Goal: Task Accomplishment & Management: Manage account settings

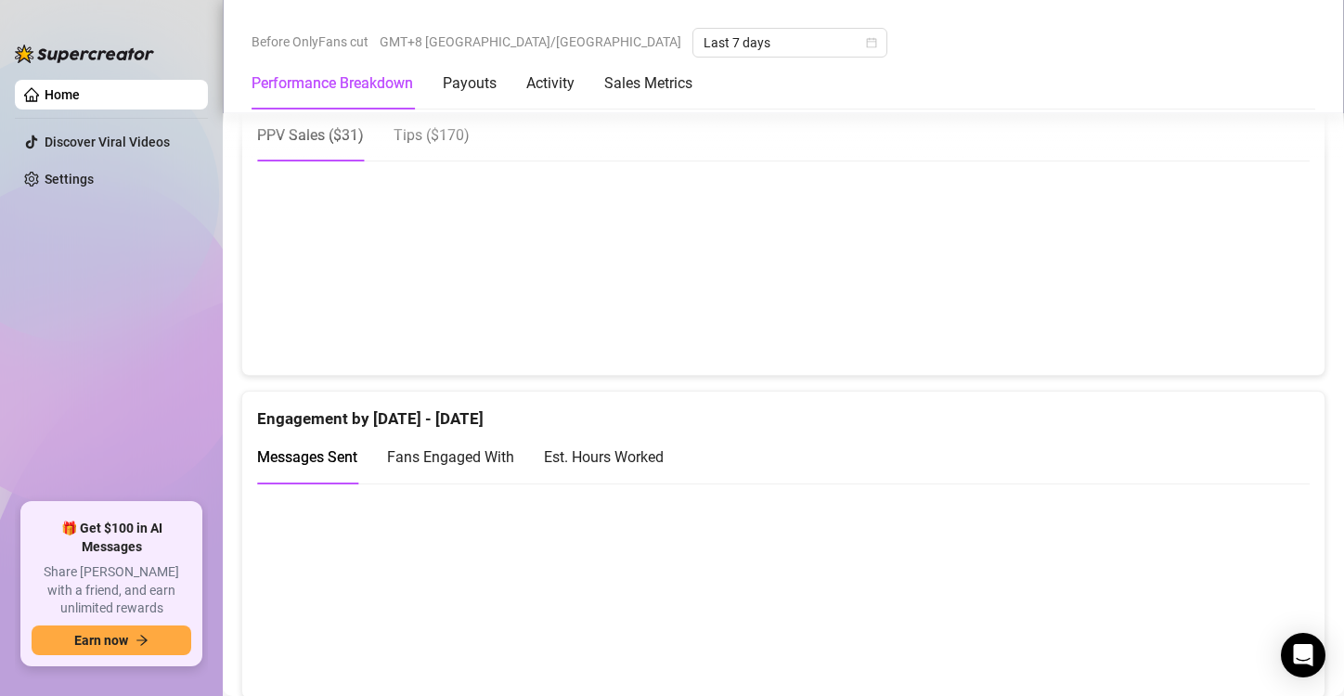
scroll to position [1051, 0]
click at [583, 535] on canvas at bounding box center [776, 591] width 1038 height 186
click at [747, 540] on canvas at bounding box center [776, 591] width 1038 height 186
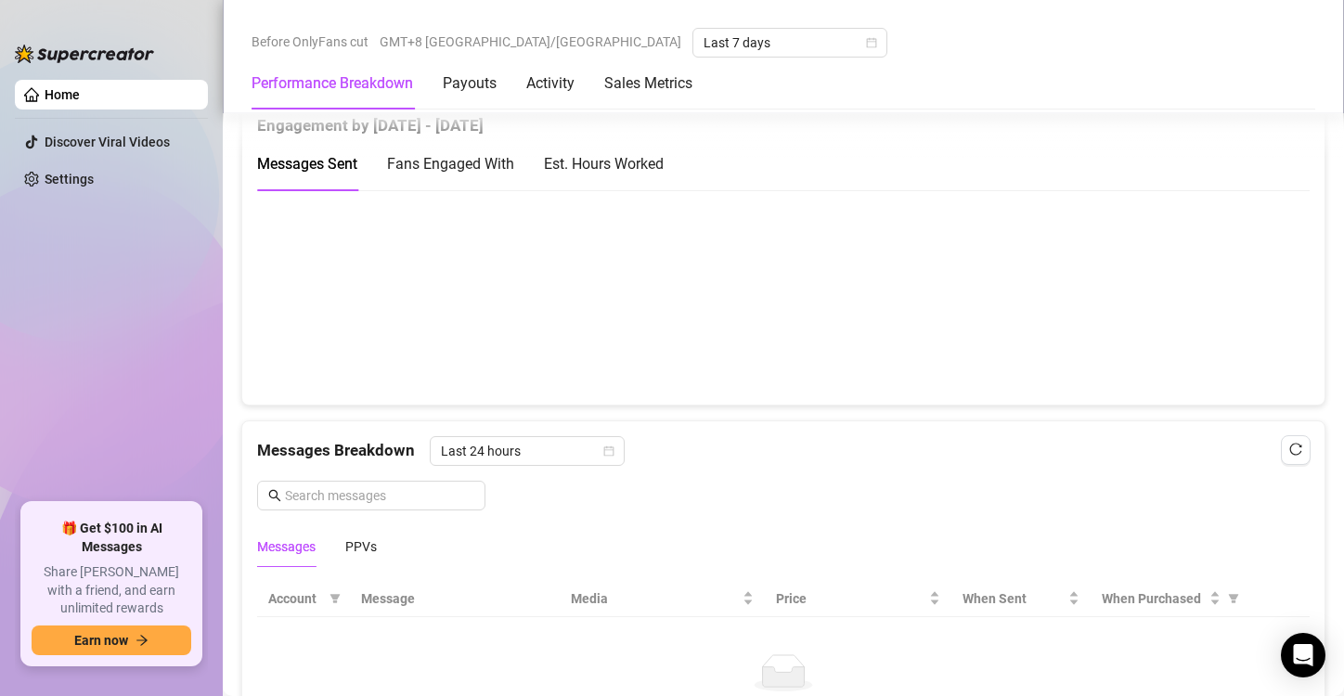
scroll to position [1329, 0]
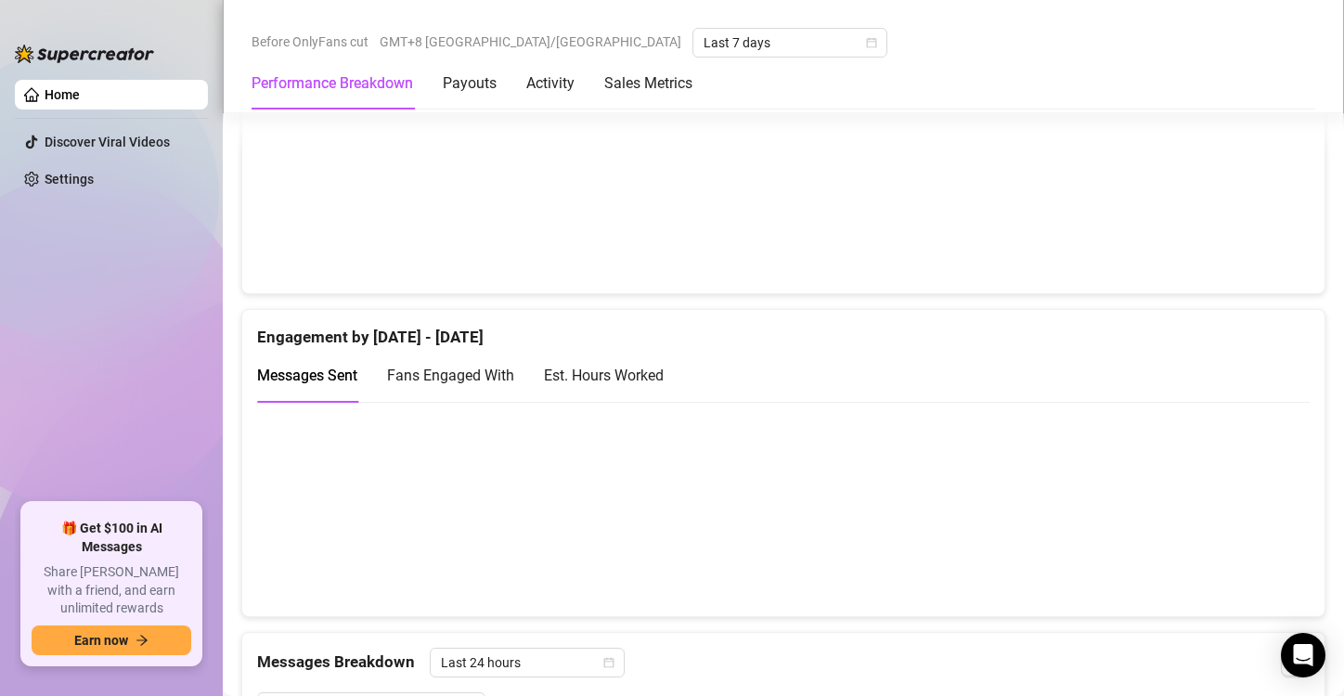
scroll to position [1043, 0]
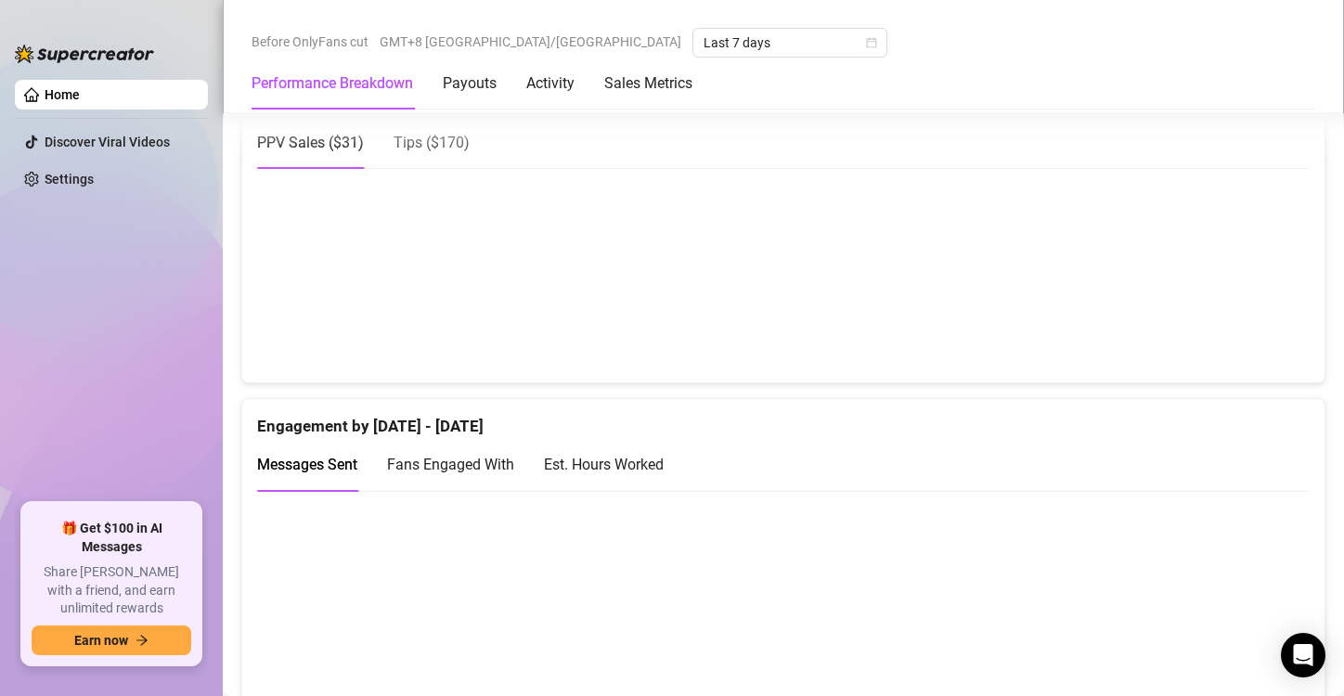
click at [1296, 96] on div "Performance Breakdown Payouts Activity Sales Metrics" at bounding box center [784, 84] width 1064 height 52
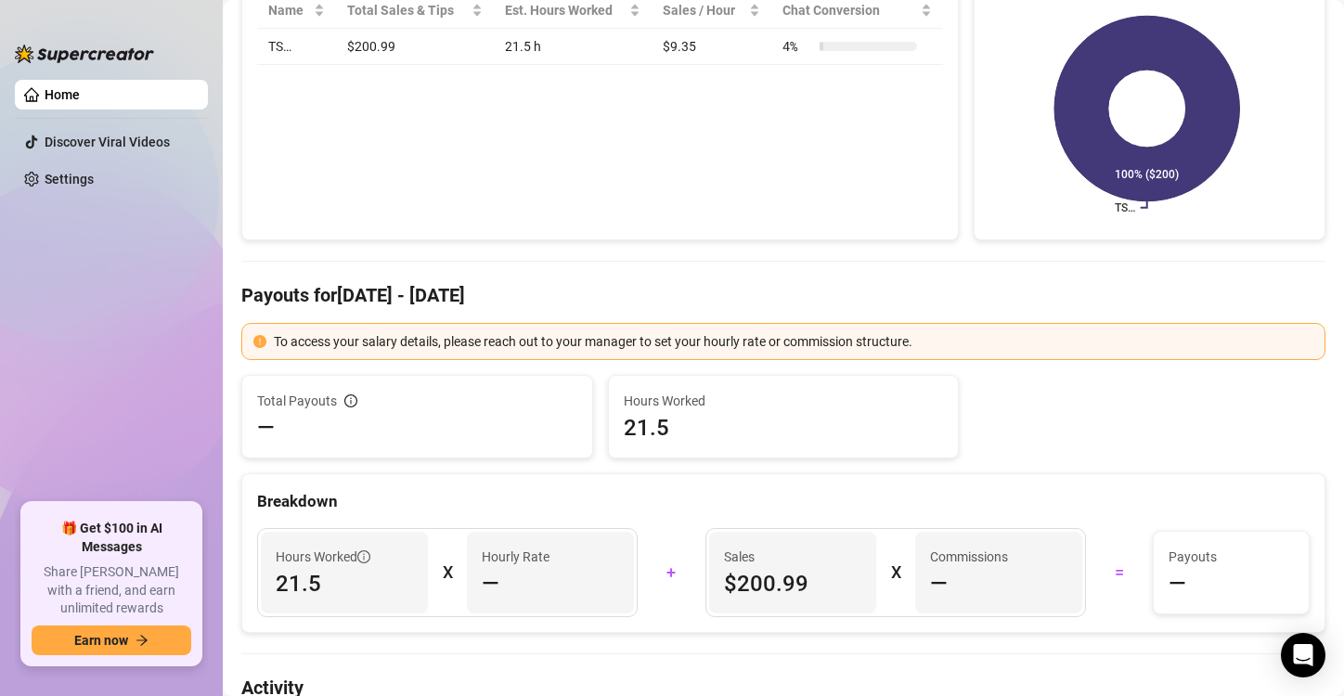
scroll to position [0, 0]
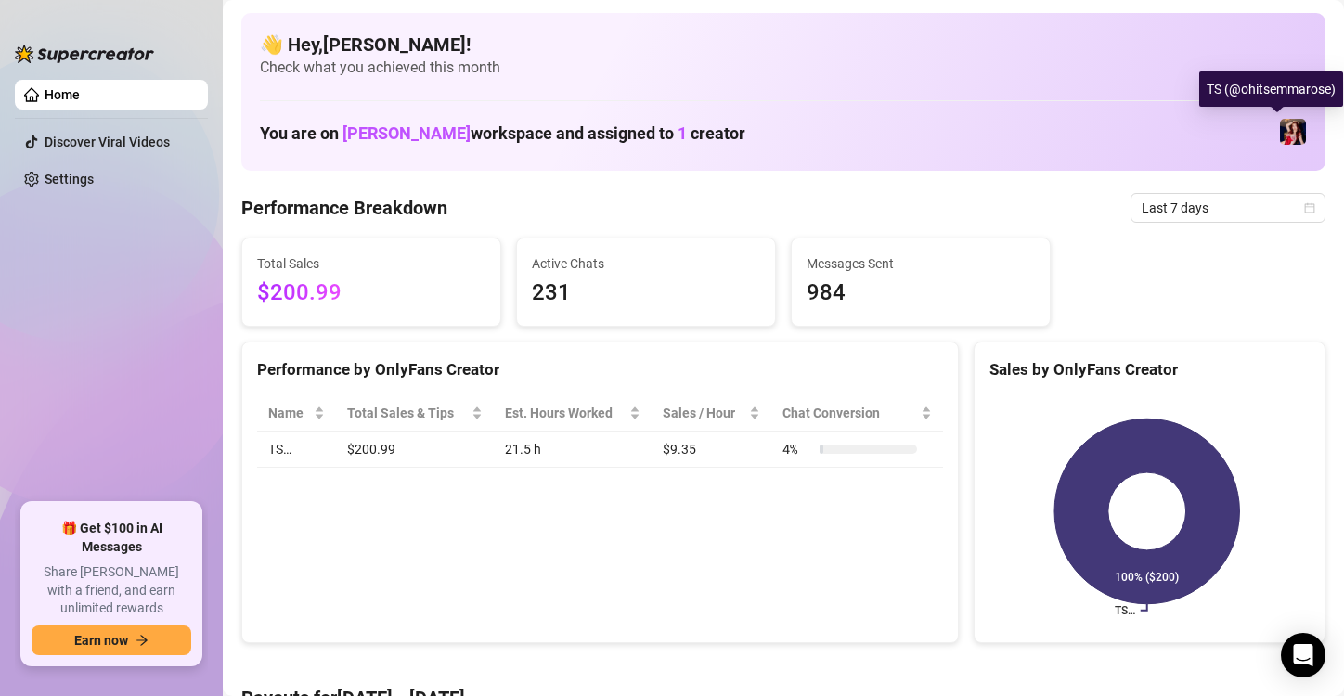
click at [1280, 124] on img at bounding box center [1293, 132] width 26 height 26
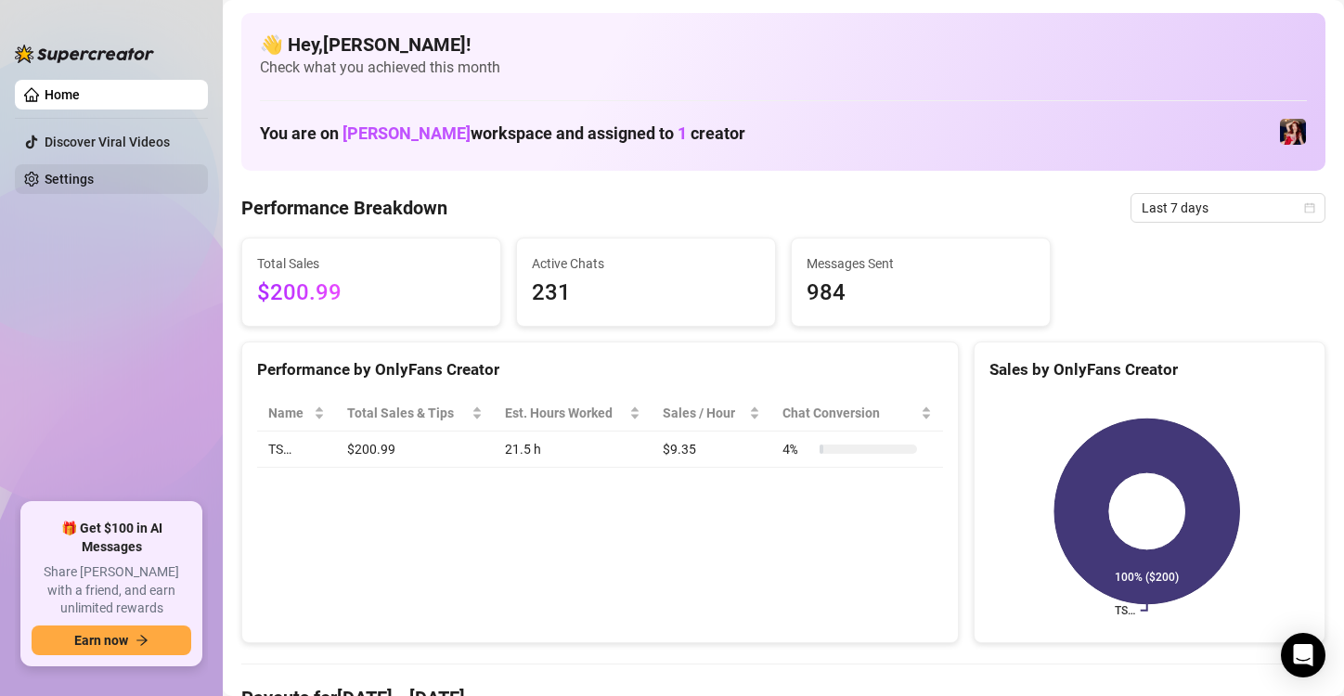
click at [94, 182] on link "Settings" at bounding box center [69, 179] width 49 height 15
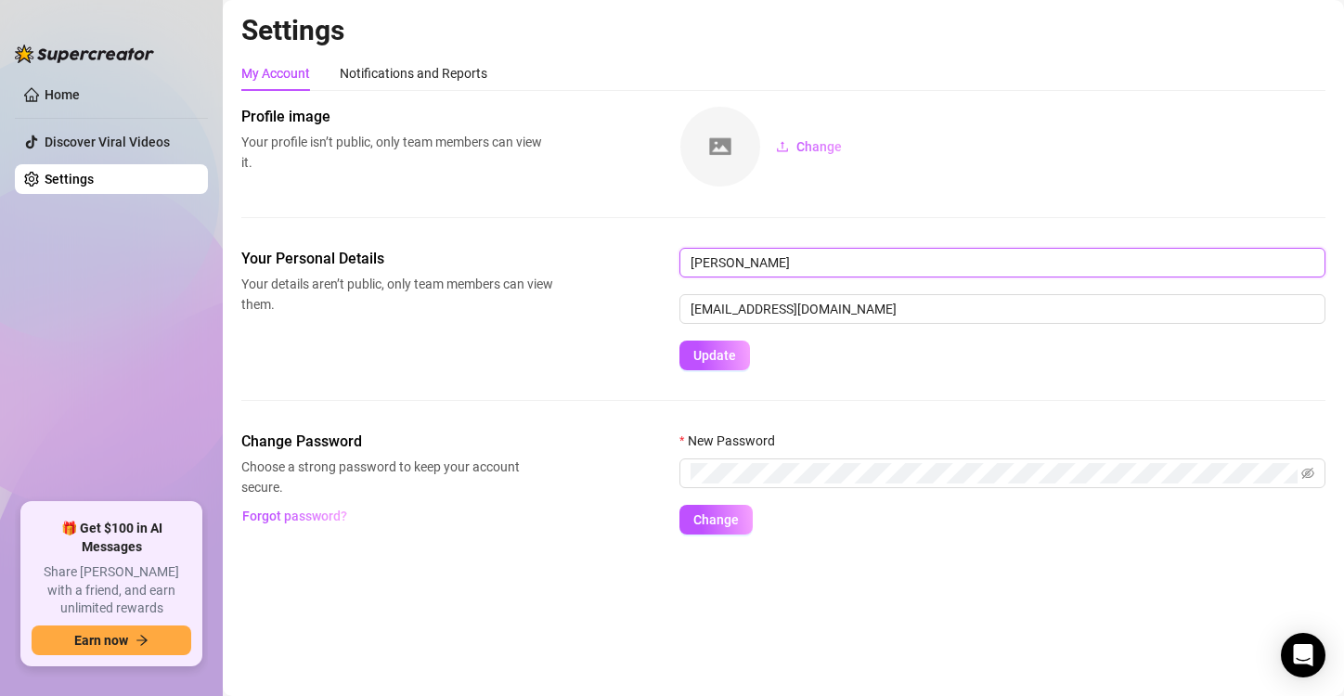
drag, startPoint x: 811, startPoint y: 265, endPoint x: 732, endPoint y: 253, distance: 79.8
click at [732, 253] on input "[PERSON_NAME]" at bounding box center [1003, 263] width 646 height 30
type input "Gesille"
click at [723, 355] on span "Update" at bounding box center [714, 355] width 43 height 15
click at [422, 54] on div "Settings My Account Notifications and Reports Profile image Your profile isn’t …" at bounding box center [783, 285] width 1084 height 544
